Goal: Answer question/provide support: Share knowledge or assist other users

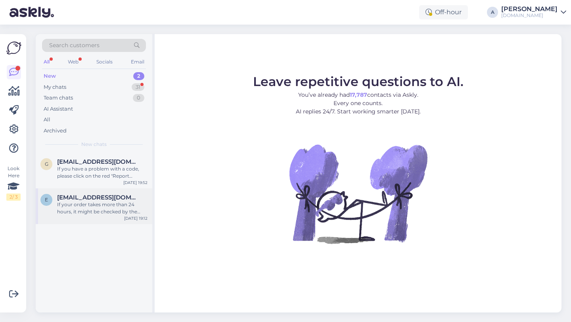
click at [117, 197] on span "[EMAIL_ADDRESS][DOMAIN_NAME]" at bounding box center [98, 197] width 83 height 7
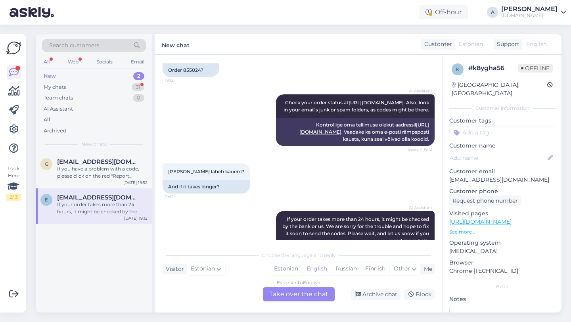
scroll to position [169, 0]
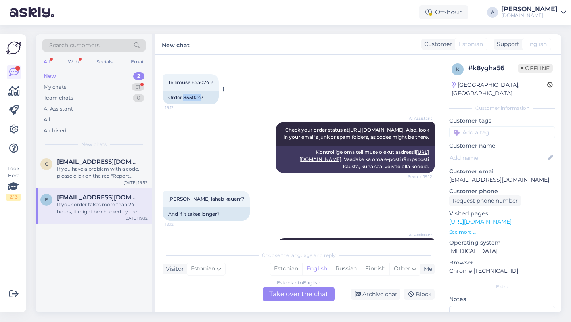
drag, startPoint x: 200, startPoint y: 98, endPoint x: 186, endPoint y: 98, distance: 14.7
click at [185, 98] on div "Order 855024?" at bounding box center [191, 97] width 56 height 13
copy div "855024"
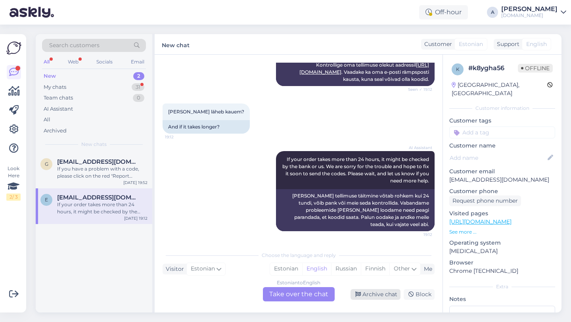
click at [376, 298] on div "Archive chat" at bounding box center [376, 294] width 50 height 11
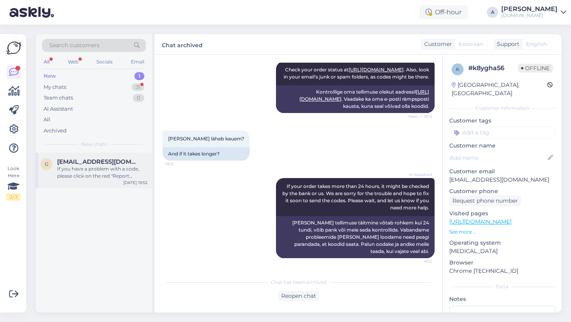
click at [110, 184] on div "g [EMAIL_ADDRESS][DOMAIN_NAME] If you have a problem with a code, please click …" at bounding box center [94, 171] width 117 height 36
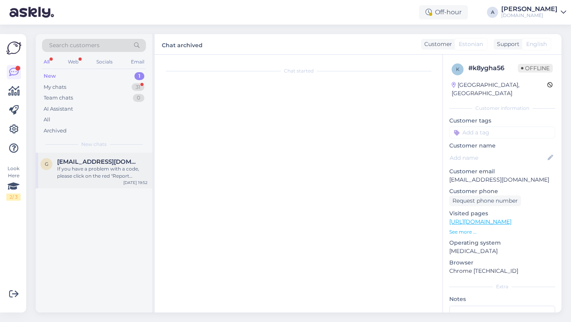
scroll to position [0, 0]
click at [110, 184] on div "g [EMAIL_ADDRESS][DOMAIN_NAME] If you have a problem with a code, please click …" at bounding box center [94, 171] width 117 height 36
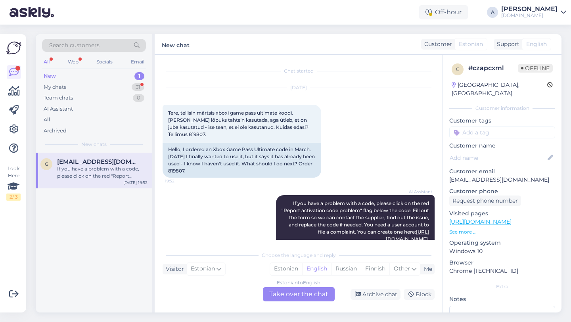
scroll to position [58, 0]
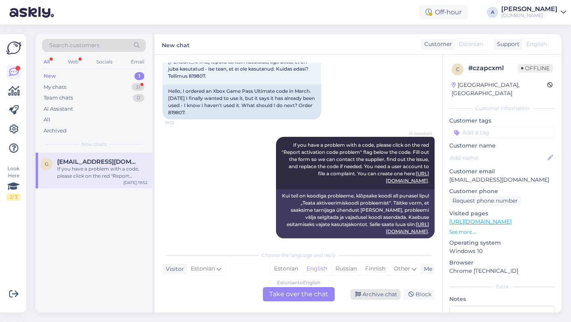
click at [375, 297] on div "Archive chat" at bounding box center [376, 294] width 50 height 11
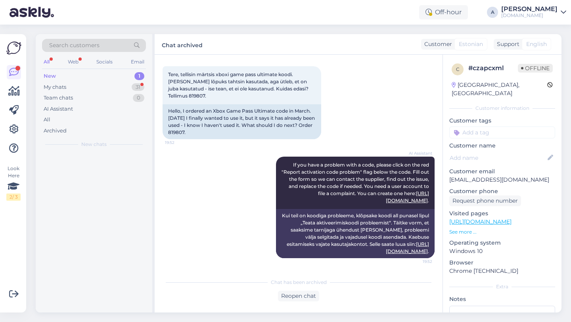
scroll to position [31, 0]
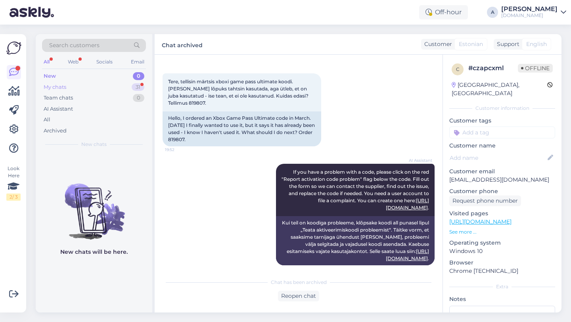
click at [136, 91] on div "My chats 31" at bounding box center [94, 87] width 104 height 11
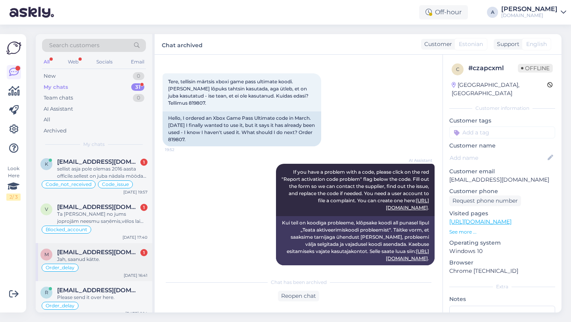
click at [105, 258] on div "Jah, saanud kätte." at bounding box center [102, 259] width 90 height 7
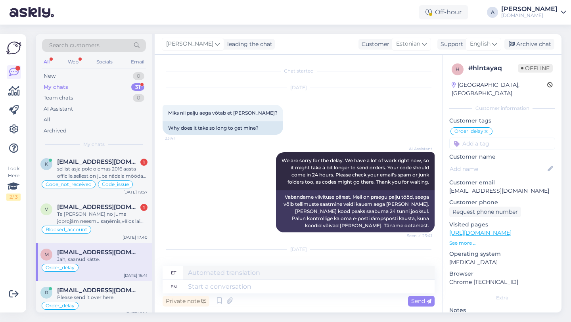
scroll to position [1345, 0]
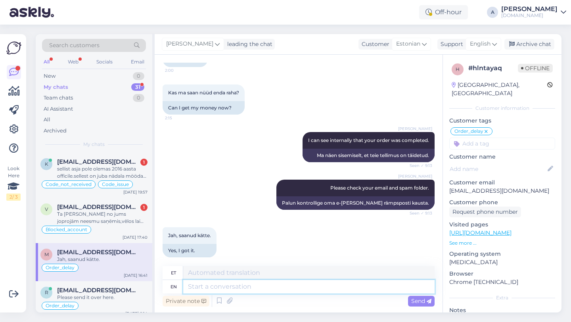
click at [208, 287] on textarea at bounding box center [309, 286] width 252 height 13
type textarea "I'm g"
type textarea "[PERSON_NAME]"
type textarea "I'm ga"
type textarea "Ma olen"
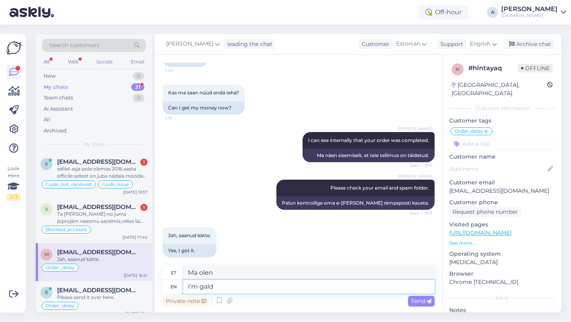
type textarea "I'm gald y"
type textarea "Ma [PERSON_NAME] neetud"
type textarea "I'm gald you"
type textarea "Mul on sinust hea meel"
type textarea "I'm ga"
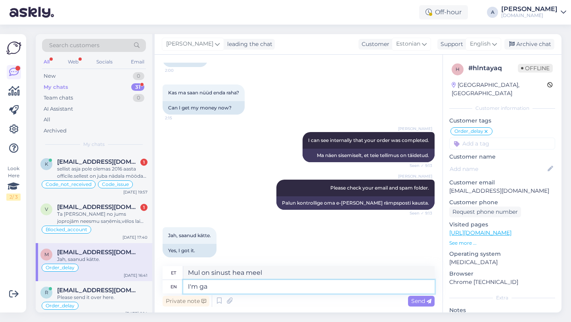
type textarea "Ma [PERSON_NAME] neetud"
type textarea "I'm glat you"
type textarea "Ma [PERSON_NAME] rõõmus"
type textarea "I'm glat you"
type textarea "Mul on [PERSON_NAME] hea meel"
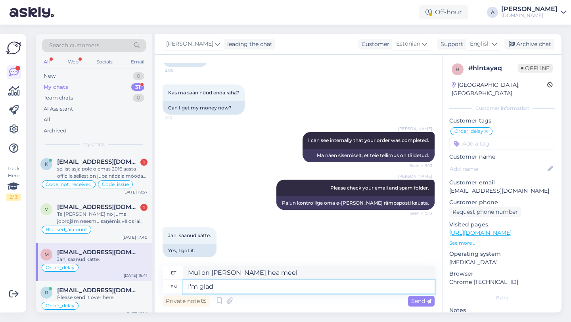
type textarea "I'm glad"
type textarea "Mul on hea meel"
type textarea "I'm glad you got"
type textarea "Mul on [PERSON_NAME] hea meel"
type textarea "I'm glad you got it."
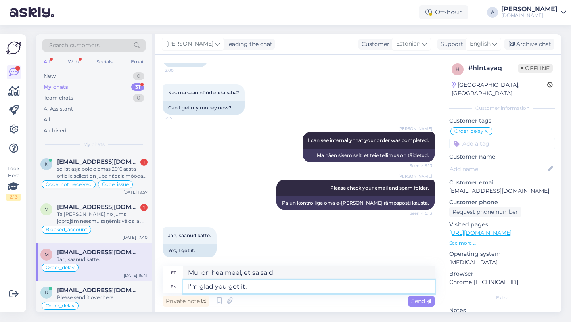
type textarea "Mul on hea meel, et [PERSON_NAME] said."
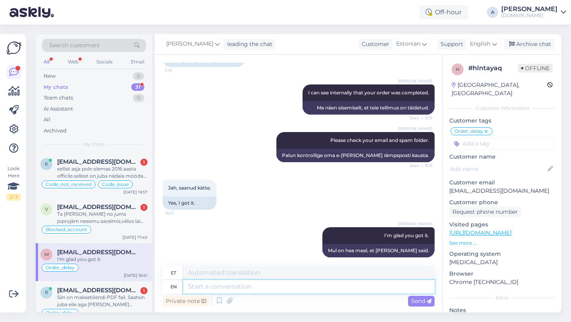
paste textarea "If you need further help, don't hesitate to contact us again. Have a great day!"
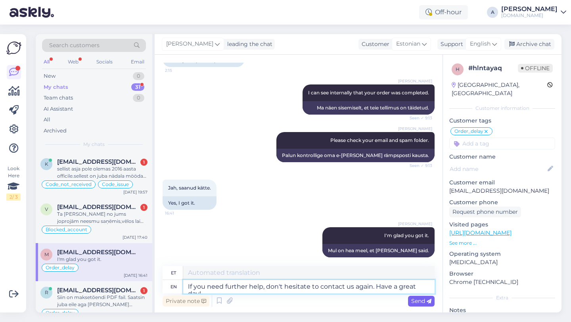
type textarea "If you need further help, don't hesitate to contact us again. Have a great day!"
click at [421, 302] on span "Send" at bounding box center [421, 301] width 20 height 7
type textarea "Kui vajate täiendavat abi, võtke meiega uuesti ühendust. Ilusat päeva!"
click at [421, 302] on span "Send" at bounding box center [421, 301] width 20 height 7
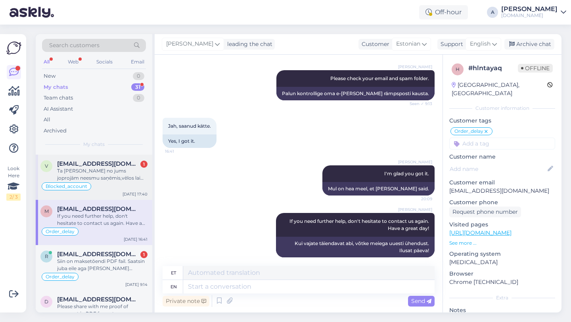
scroll to position [46, 0]
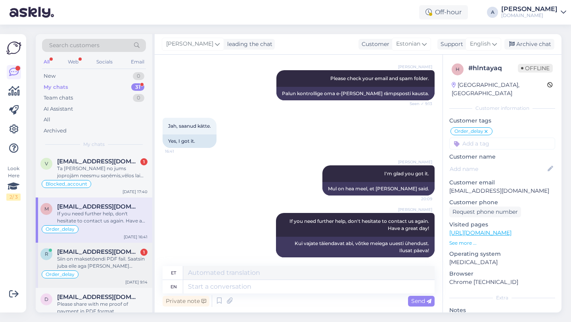
click at [97, 273] on div "Order_delay" at bounding box center [93, 275] width 107 height 10
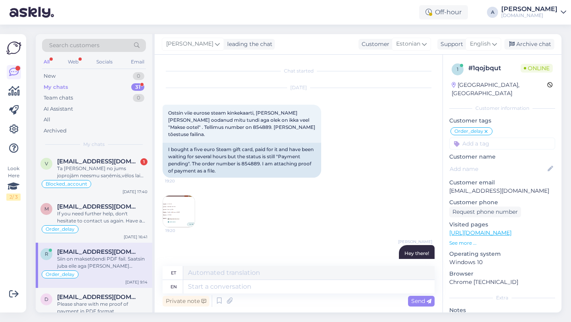
scroll to position [438, 0]
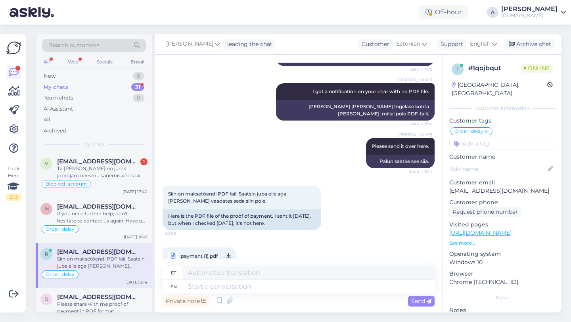
click at [206, 251] on span "payment (1).pdf" at bounding box center [199, 256] width 37 height 10
click at [194, 251] on span "payment (1).pdf" at bounding box center [199, 256] width 37 height 10
click at [217, 283] on textarea at bounding box center [309, 286] width 252 height 13
type textarea "Allow em"
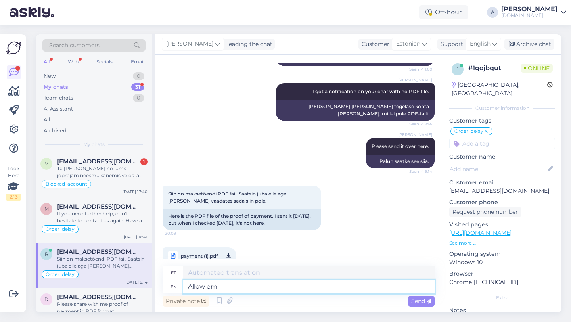
type textarea "Luba"
type textarea "A"
type textarea "Thanks"
type textarea "T"
type textarea "Thanks"
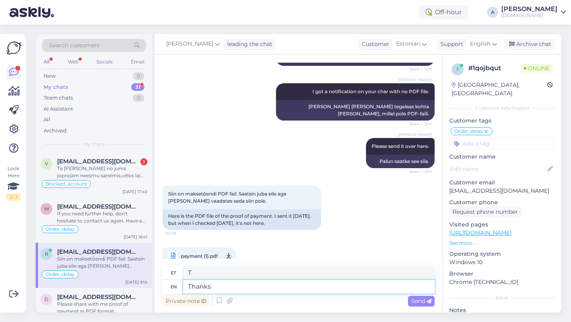
type textarea "Tänud"
type textarea "Thanks, I'll"
type textarea "Aitäh,"
type textarea "Thanks, I'll be d"
type textarea "Tänan, ma [PERSON_NAME]"
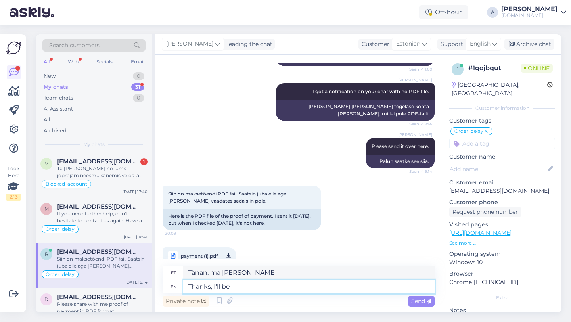
type textarea "Thanks, I'll be"
type textarea "Tänan, ma teen seda."
type textarea "Thanks, I'll"
type textarea "Tänan, ma [PERSON_NAME]"
type textarea "Thanks, I'l"
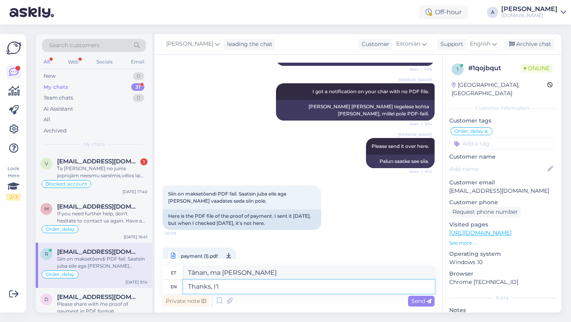
type textarea "Tänan, ma teen seda"
type textarea "Thanks, o"
type textarea "Aitäh,"
type textarea "Thanks,"
type textarea "Aitäh,"
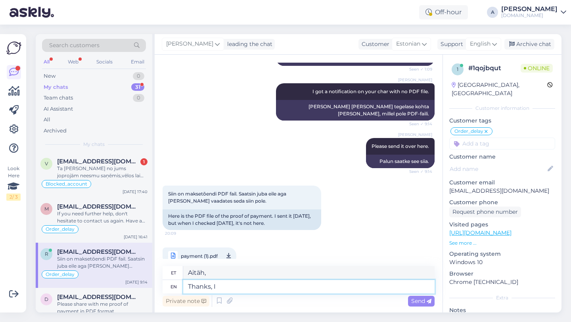
type textarea "Thanks, Il"
type textarea "Tänan, Il"
type textarea "Thanks, I'll"
type textarea "Tänan, ma teen seda"
type textarea "Thanks, I'll be"
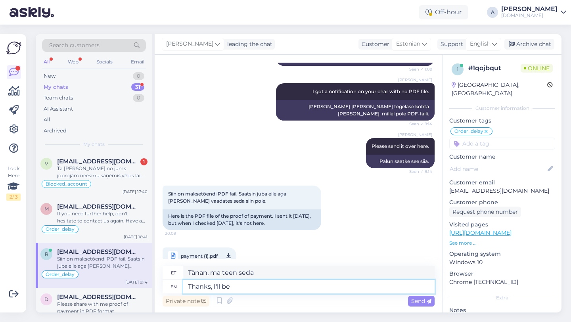
type textarea "Tänan, ma [PERSON_NAME]"
type textarea "Thanks, I"
type textarea "Tänan, ma teen seda"
type textarea "Thanks,"
type textarea "Aitäh,"
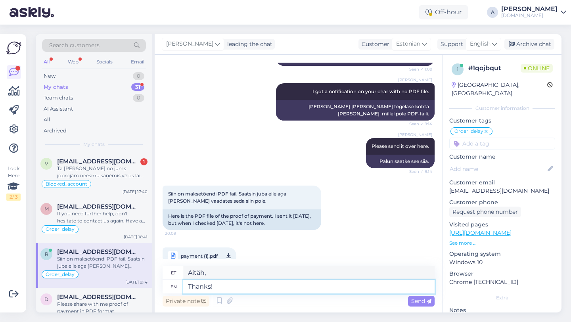
type textarea "Thanks!"
type textarea "Aitäh!"
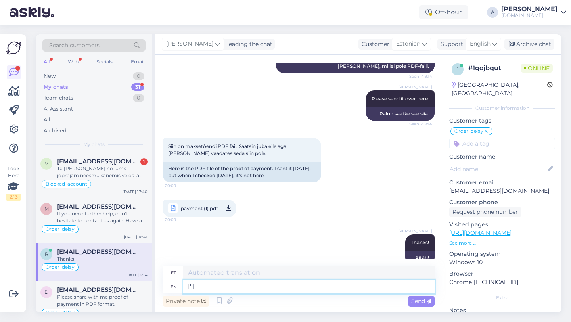
type textarea "I'll"
type textarea "Ma teen"
type textarea "I'll be shar"
type textarea "Ma olen"
type textarea "I'll be sharing the"
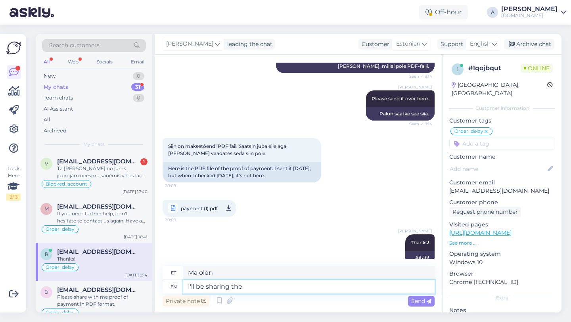
type textarea "Ma jagan"
type textarea "I'll be sharing the cas"
type textarea "Ma [PERSON_NAME]"
type textarea "I'll be sharing this with ou"
type textarea "Ma [PERSON_NAME] teiega"
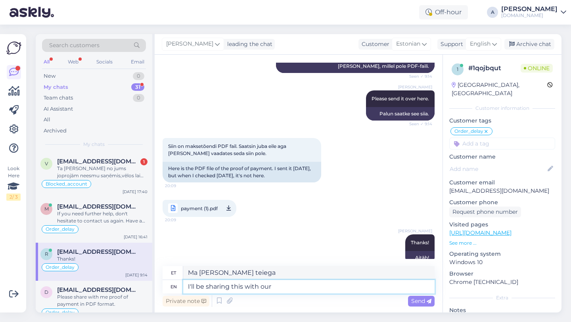
type textarea "I'll be sharing this with our"
type textarea "Ma [PERSON_NAME] meiega"
type textarea "I'll be sharing this with our internal team"
type textarea "Ma [PERSON_NAME] meie siseringiga"
type textarea "I'll be sharing this with our internal team."
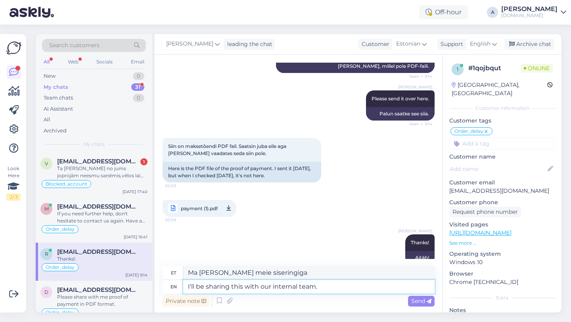
type textarea "[PERSON_NAME] meie sisemise meeskonnaga."
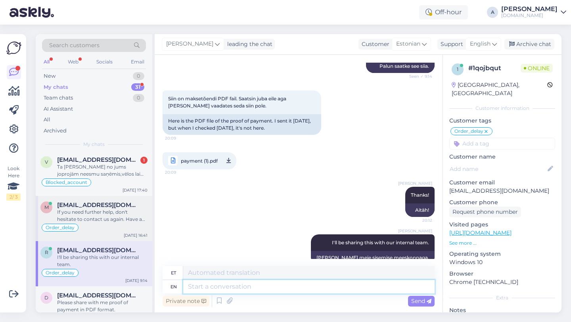
scroll to position [0, 0]
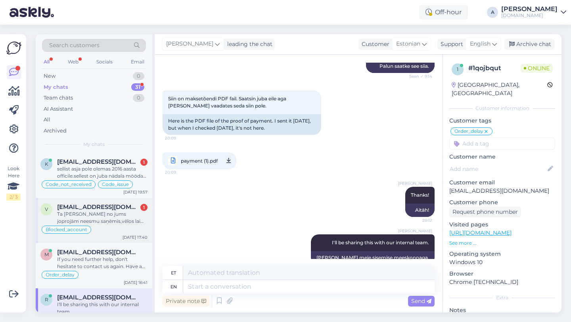
click at [94, 222] on div "Ta [PERSON_NAME] no jums joprojām neesmu saņēmis,vēlos lai atgriežat [PERSON_NA…" at bounding box center [102, 218] width 90 height 14
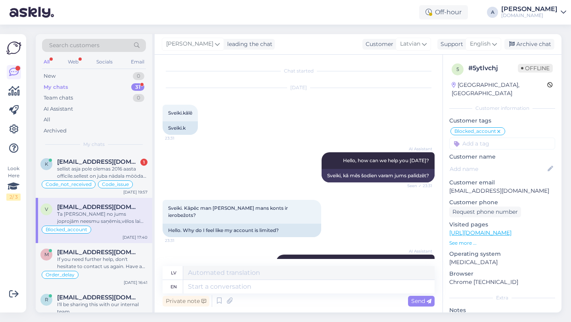
scroll to position [544, 0]
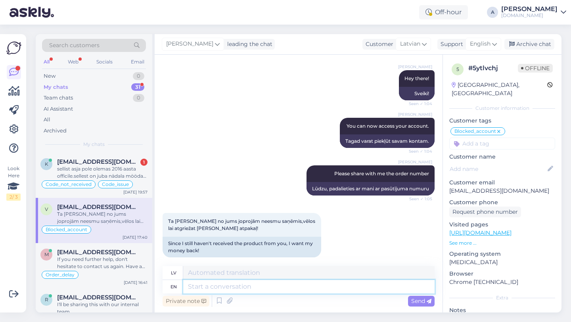
click at [204, 286] on textarea at bounding box center [309, 286] width 252 height 13
type textarea "Please shar"
type textarea "Lūdzu"
type textarea "Please share with me"
type textarea "Lūdzu, padalieties"
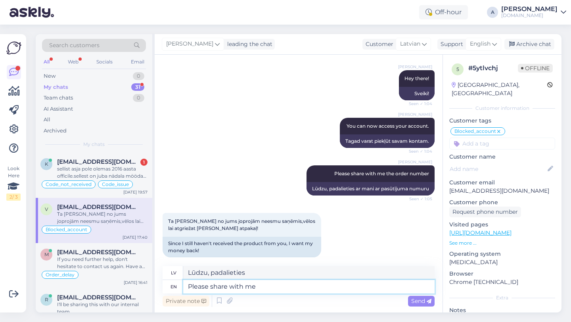
type textarea "Please share with me"
type textarea "Lūdzu, kopīgojiet ar"
type textarea "Please share with me your o"
type textarea "Lūdzu, padalieties ar mani"
type textarea "Please share with me your orde"
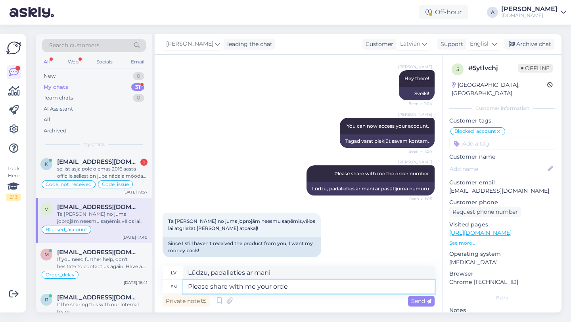
type textarea "Lūdzu, dalieties ar [PERSON_NAME]"
type textarea "Please share with me your order num"
type textarea "Lūdzu, dalieties ar [PERSON_NAME] pasūtījumā"
type textarea "Please share with me your order number."
type textarea "Lūdzu, padalieties ar mani ar savu pasūtījuma numuru."
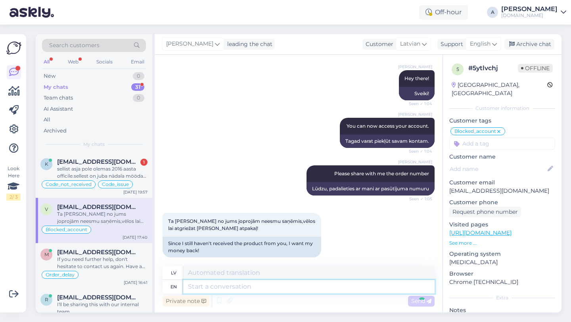
scroll to position [592, 0]
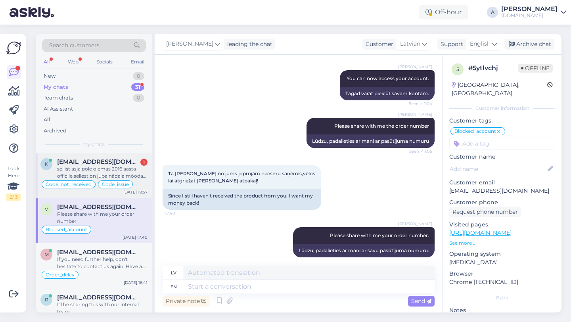
click at [108, 179] on div "sellist asja pole olemas 2016 aasta officile.sellest on juba nädala möödas kaua…" at bounding box center [102, 172] width 90 height 14
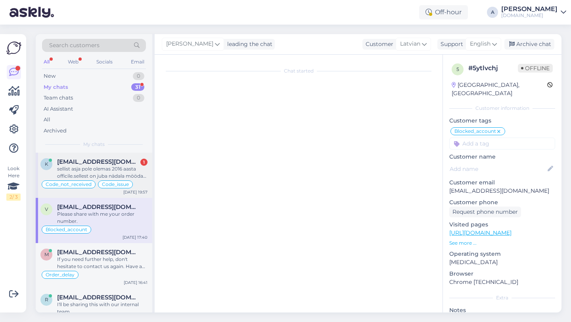
scroll to position [1827, 0]
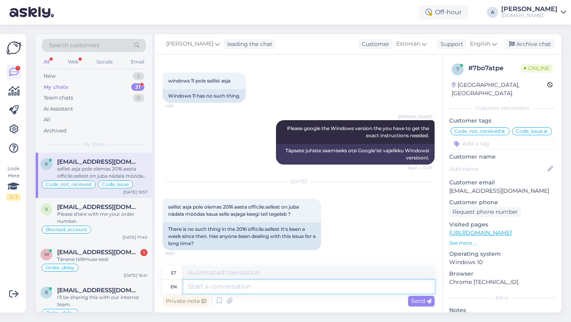
click at [224, 289] on textarea at bounding box center [309, 286] width 252 height 13
paste textarea "Okay, in that case, please send full-screen screenshots from a browser: 1. How …"
type textarea "Okay, in that case, please send full-screen screenshots from a browser: 1. How …"
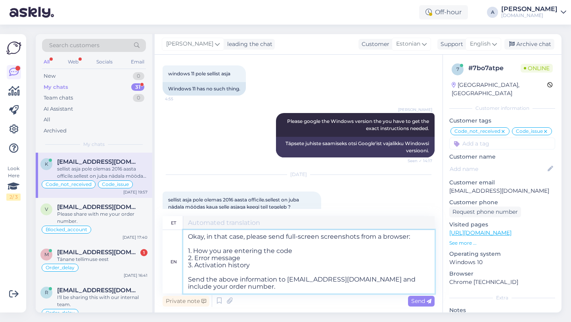
type textarea "Olgu, sel juhul palun saatke brauserist täisekraanil kuvatõmmised: 1. Kuidas te…"
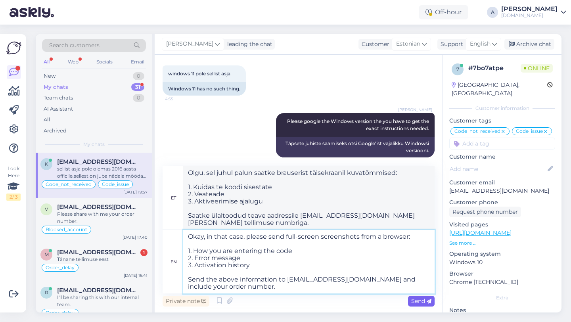
type textarea "Okay, in that case, please send full-screen screenshots from a browser: 1. How …"
click at [419, 301] on span "Send" at bounding box center [421, 301] width 20 height 7
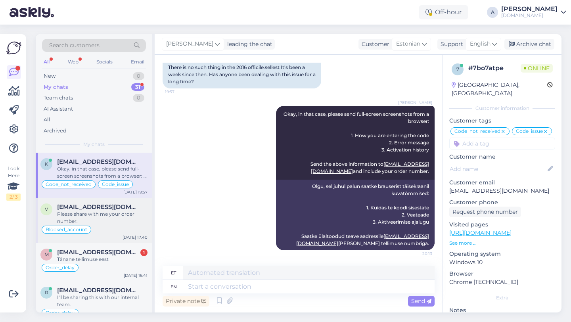
scroll to position [33, 0]
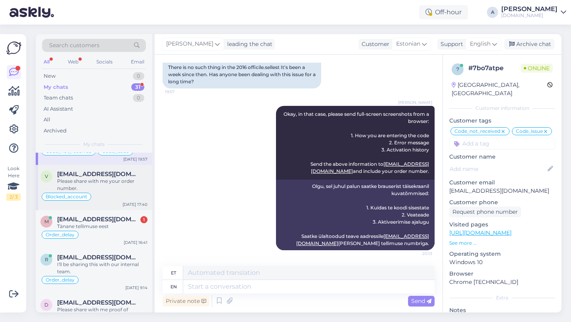
click at [117, 229] on div "Tänane tellimuse eest" at bounding box center [102, 226] width 90 height 7
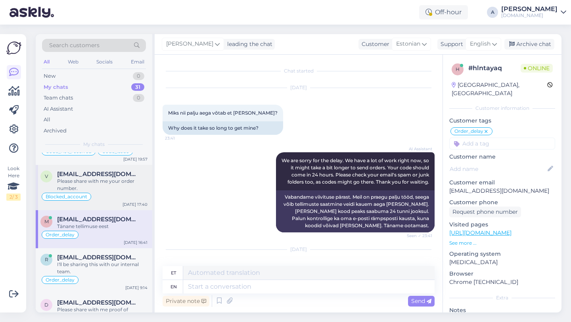
scroll to position [1494, 0]
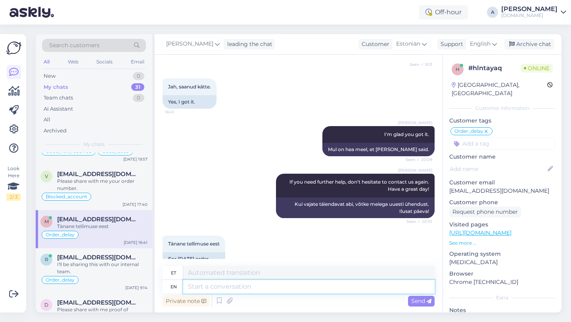
click at [211, 285] on textarea at bounding box center [309, 286] width 252 height 13
type textarea "Wha"
type textarea "Mida"
type textarea "What's the"
type textarea "Mis on"
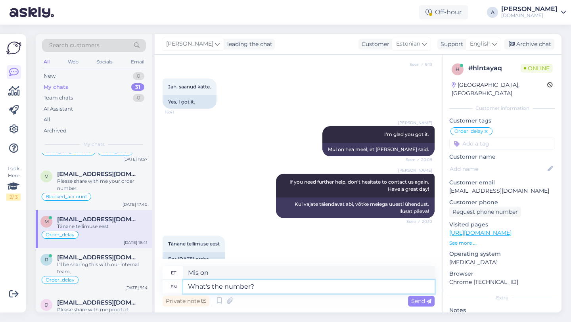
type textarea "What's the number?"
type textarea "Mis number see on?"
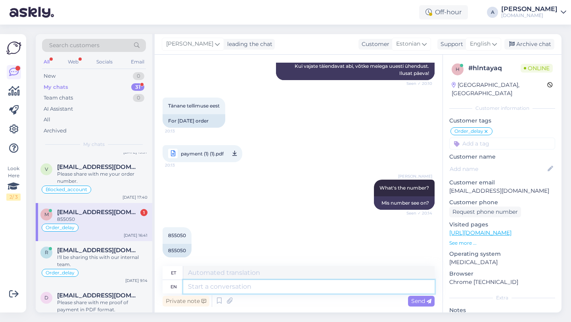
scroll to position [26, 0]
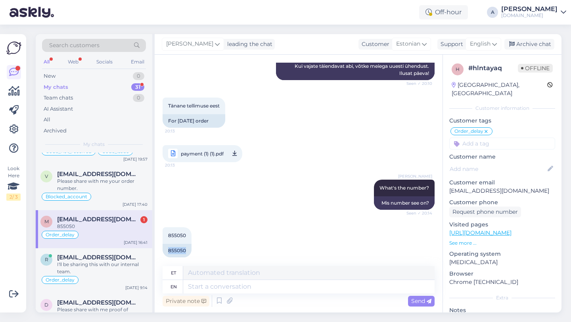
drag, startPoint x: 187, startPoint y: 247, endPoint x: 162, endPoint y: 238, distance: 26.0
click at [162, 238] on div "Chat started [DATE] Miks nii palju aega võtab et [PERSON_NAME]? 23:41 Why does …" at bounding box center [299, 184] width 288 height 258
copy div "855050"
click at [208, 288] on textarea at bounding box center [309, 286] width 252 height 13
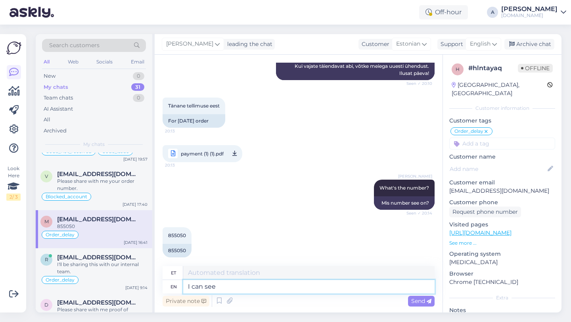
type textarea "I can see i"
type textarea "Ma saan"
type textarea "I can see int"
type textarea "Ma näen"
type textarea "I can see internally that"
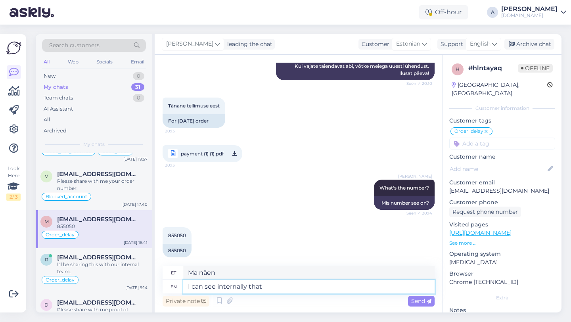
type textarea "Ma näen sisemiselt"
type textarea "I can see internally that our"
type textarea "Ma näen seda sisemiselt"
type textarea "I can see internally that our te"
type textarea "Ma näen sisemiselt, et meie"
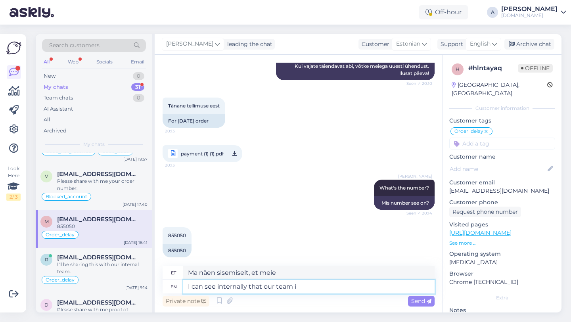
type textarea "I can see internally that our team is"
type textarea "Ma näen sisemiselt, et meie meeskond"
type textarea "I can see internally that our team is wok"
type textarea "Ma näen sisemiselt, et meie meeskond on"
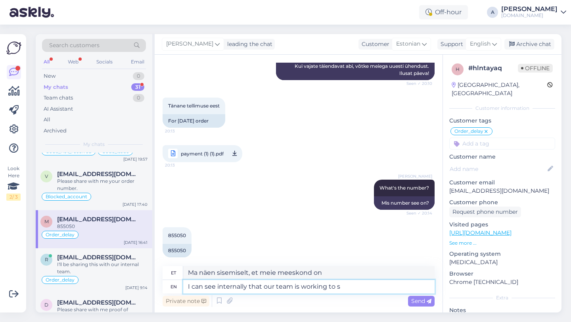
type textarea "I can see internally that our team is working to se"
type textarea "Ma näen sisemiselt, et meie meeskond töötab"
type textarea "I can see internally that our team is working to send"
type textarea "Ma näen sisemiselt, et meie meeskond töötab selle nimel, et"
type textarea "I can see internally that our team is working to send it"
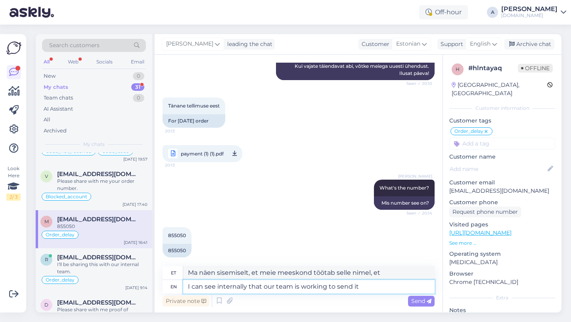
type textarea "Ma näen sisemiselt, et meie meeskond töötab saatmise nimel"
type textarea "I can see internally that our team is working to send it as"
type textarea "Ma näen sisemiselt, et meie meeskond töötab selle saatmise nimel."
type textarea "I can see internally that our team is working to send it as soon"
type textarea "Ma näen sisemiselt, et meie meeskond töötab selle nimel, et see saata nii nagu"
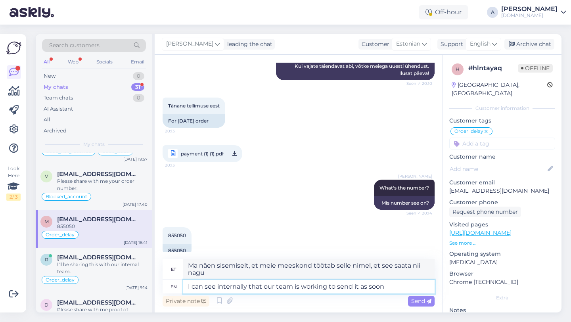
scroll to position [1639, 0]
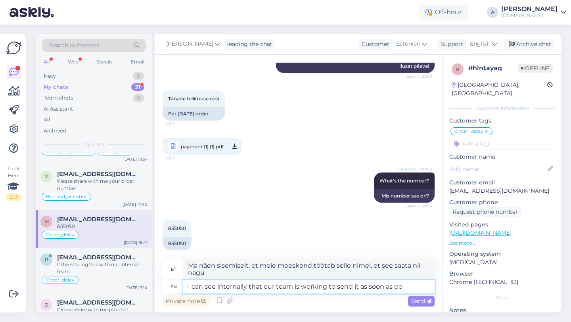
type textarea "I can see internally that our team is working to send it as soon as pos"
type textarea "Ma näen sisemiselt, et meie meeskond töötab selle nimel, et see niipea kui võim…"
type textarea "I can see internally that our team is working to send it as soon as possible."
type textarea "Näen sisemiselt, et meie meeskond töötab selle nimel, et see võimalikult kiires…"
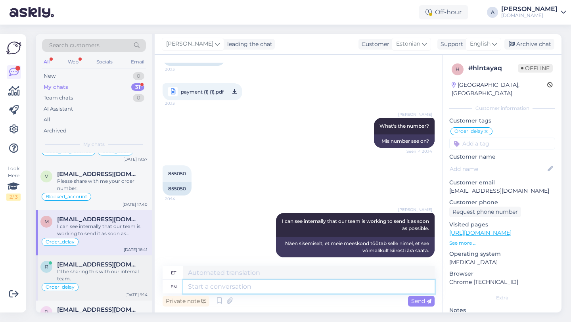
scroll to position [0, 0]
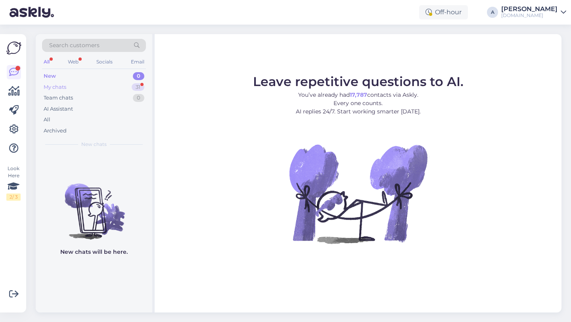
click at [124, 86] on div "My chats 31" at bounding box center [94, 87] width 104 height 11
